Goal: Information Seeking & Learning: Learn about a topic

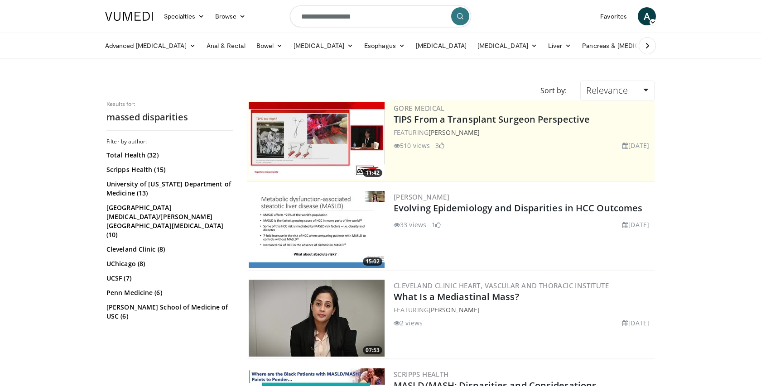
scroll to position [335, 0]
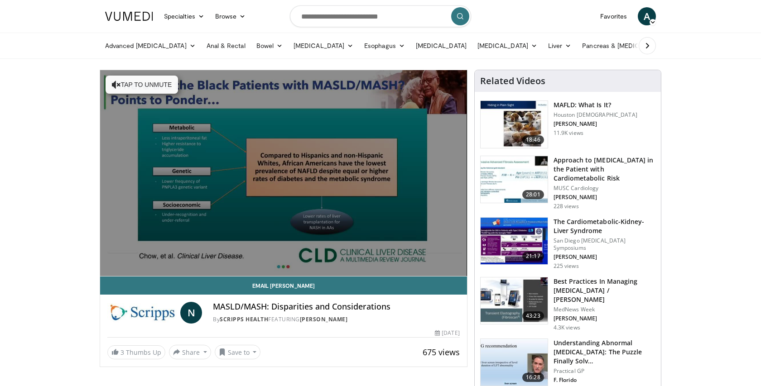
click at [284, 173] on span "Video Player" at bounding box center [284, 173] width 0 height 0
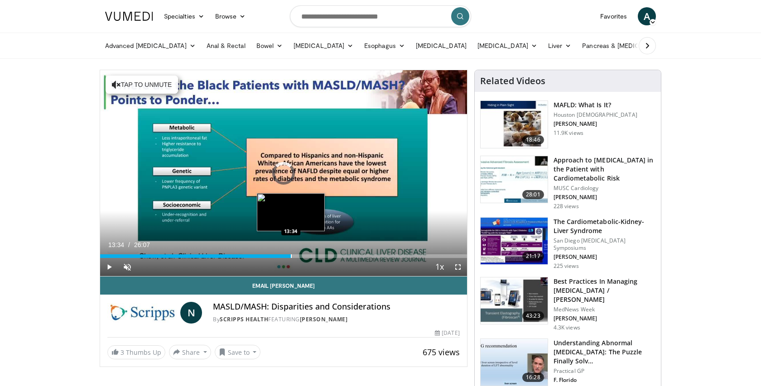
click at [291, 255] on div "Progress Bar" at bounding box center [291, 257] width 1 height 4
click at [299, 256] on div "Progress Bar" at bounding box center [299, 257] width 1 height 4
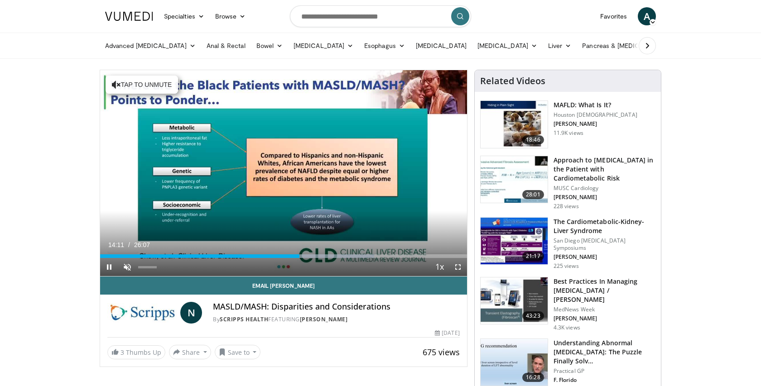
click at [126, 265] on span "Video Player" at bounding box center [127, 267] width 18 height 18
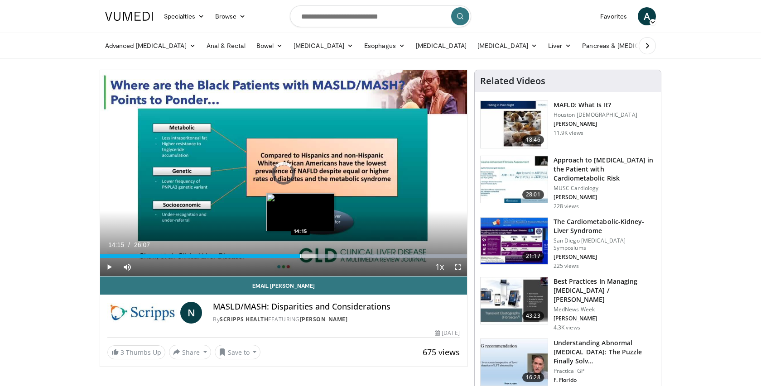
click at [300, 257] on div "Progress Bar" at bounding box center [300, 257] width 1 height 4
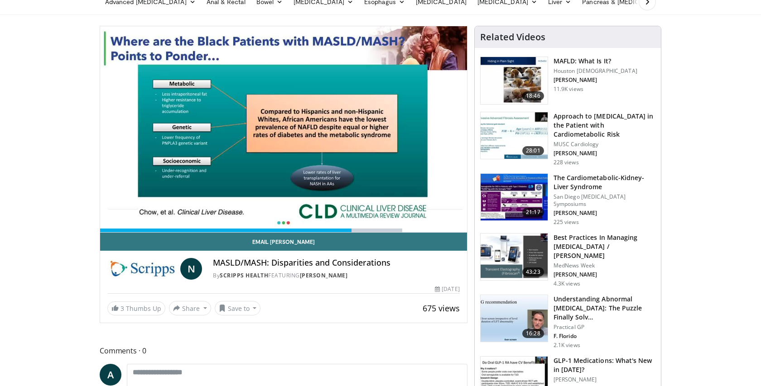
scroll to position [63, 0]
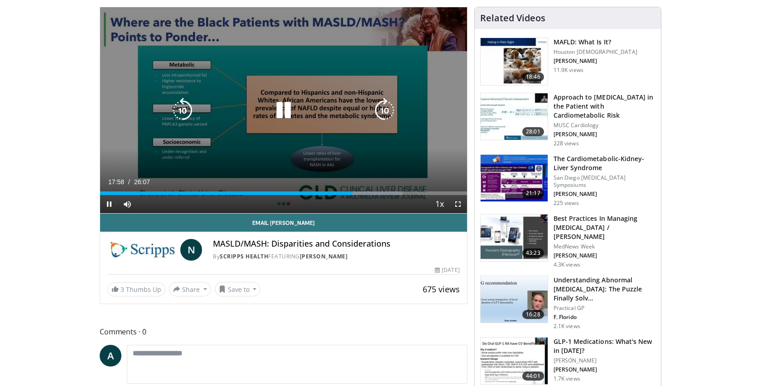
click at [304, 147] on div "10 seconds Tap to unmute" at bounding box center [283, 110] width 367 height 206
